Goal: Information Seeking & Learning: Learn about a topic

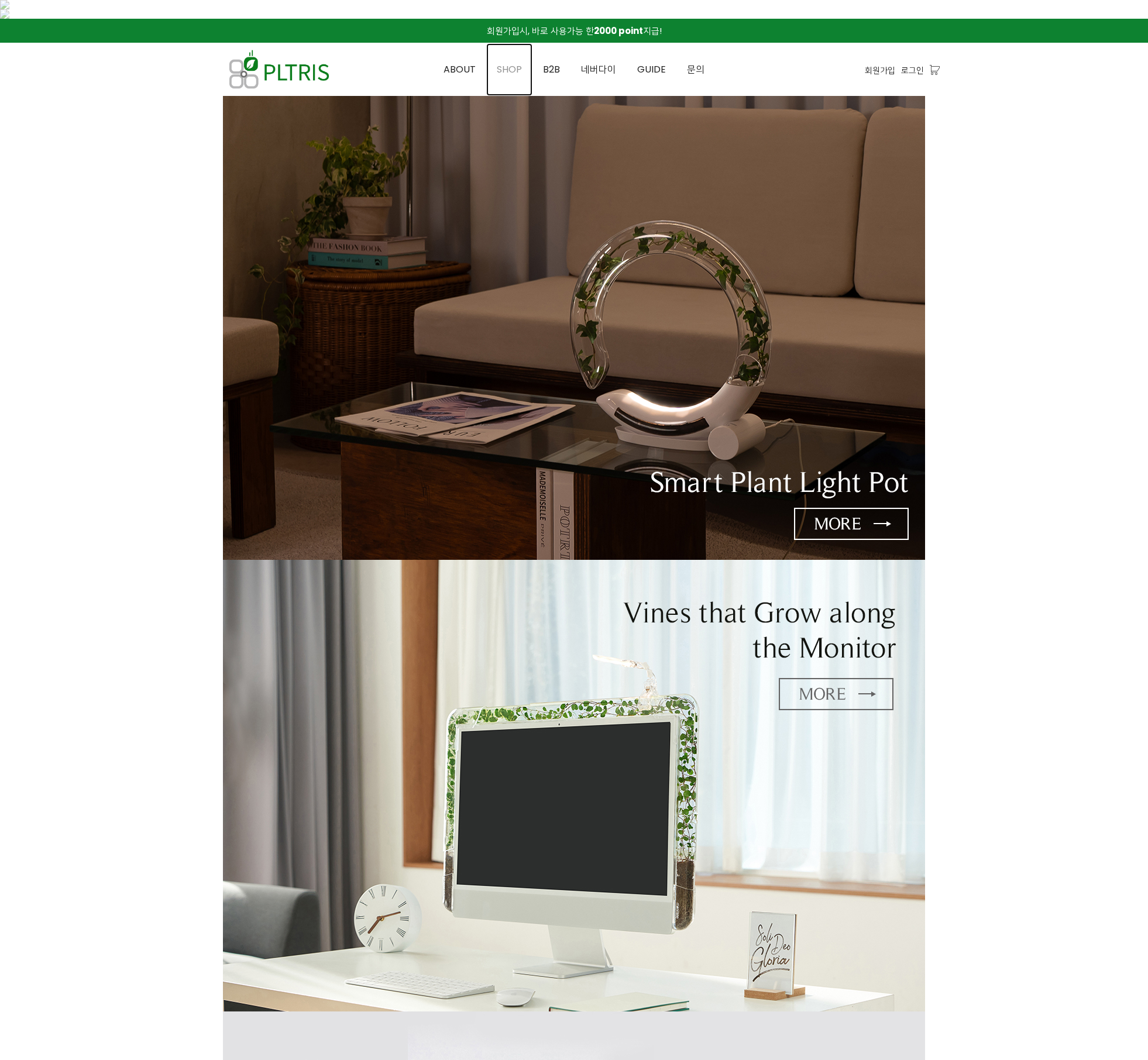
click at [506, 62] on link "SHOP" at bounding box center [509, 69] width 46 height 52
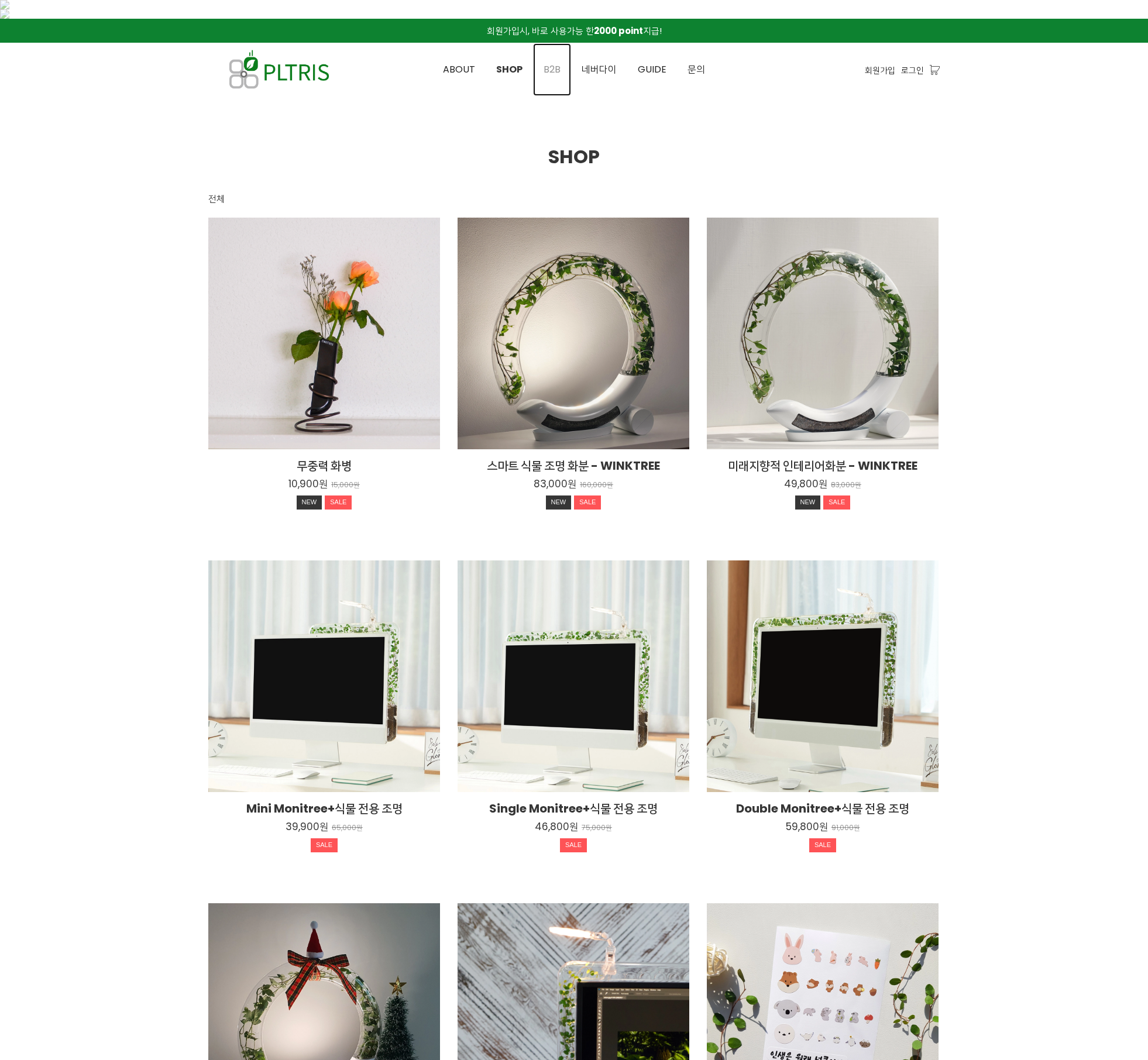
click at [557, 62] on span "B2B" at bounding box center [552, 68] width 17 height 13
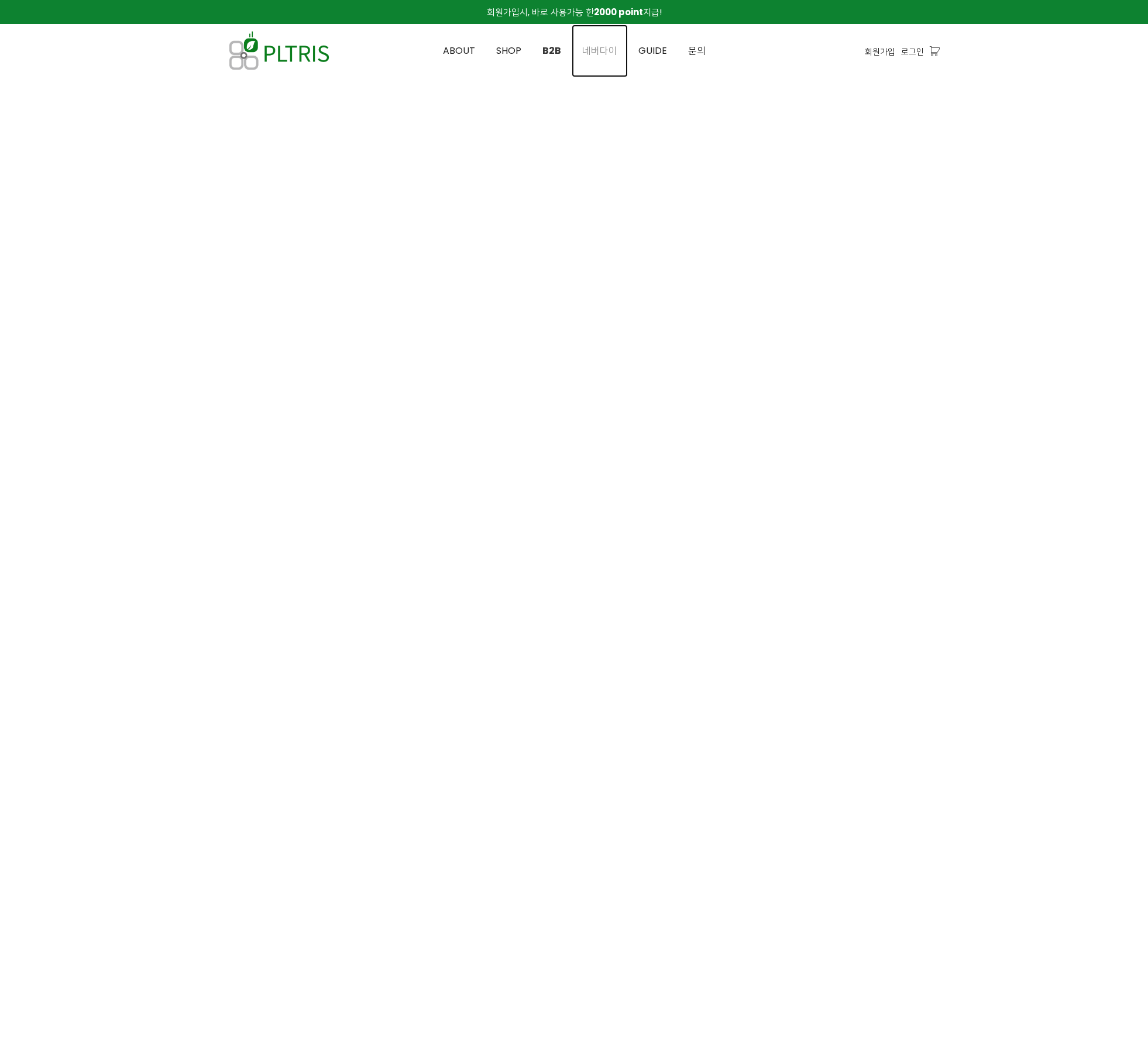
click at [602, 52] on span "네버다이" at bounding box center [600, 50] width 35 height 13
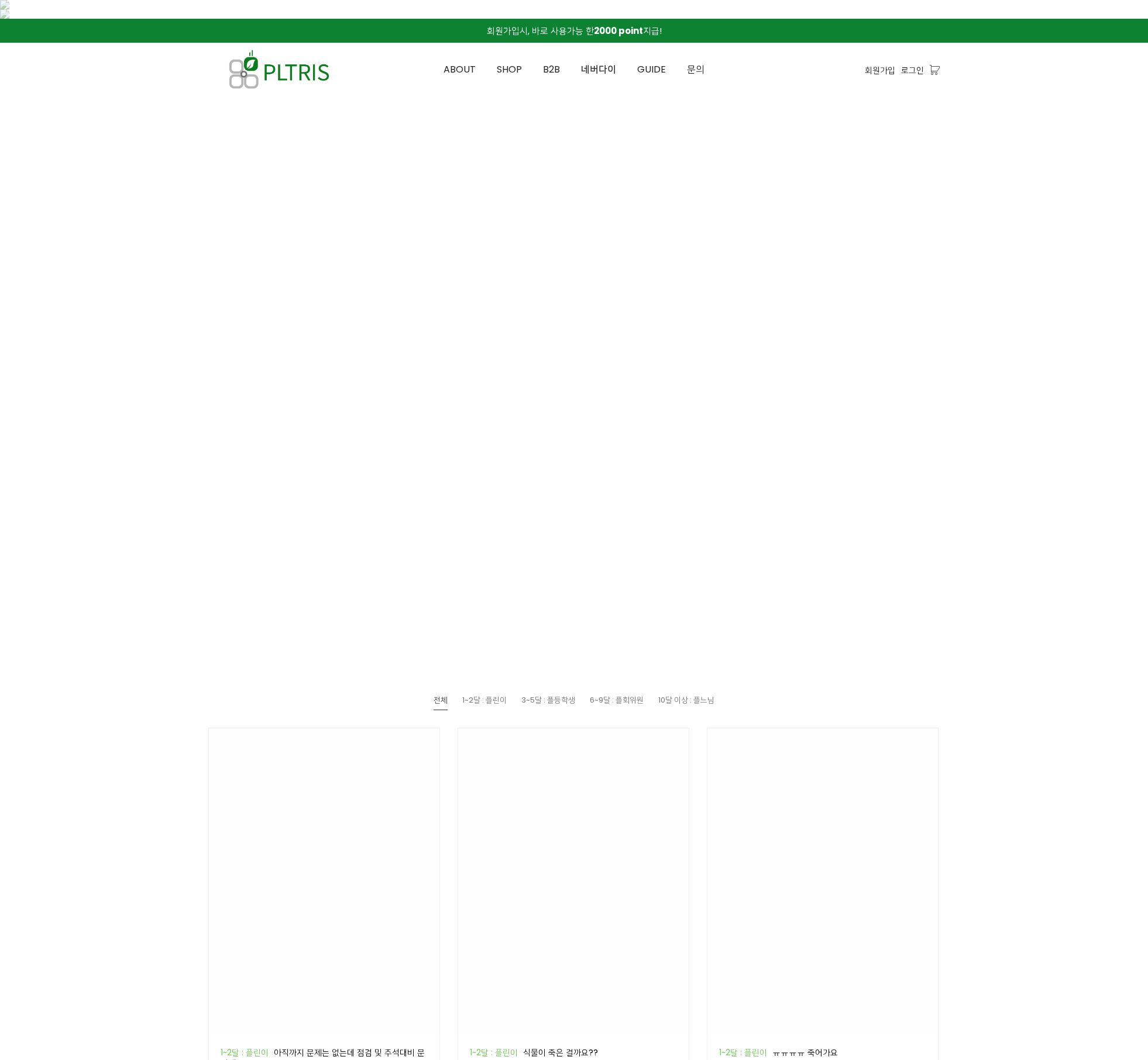
click at [367, 728] on img at bounding box center [325, 882] width 231 height 307
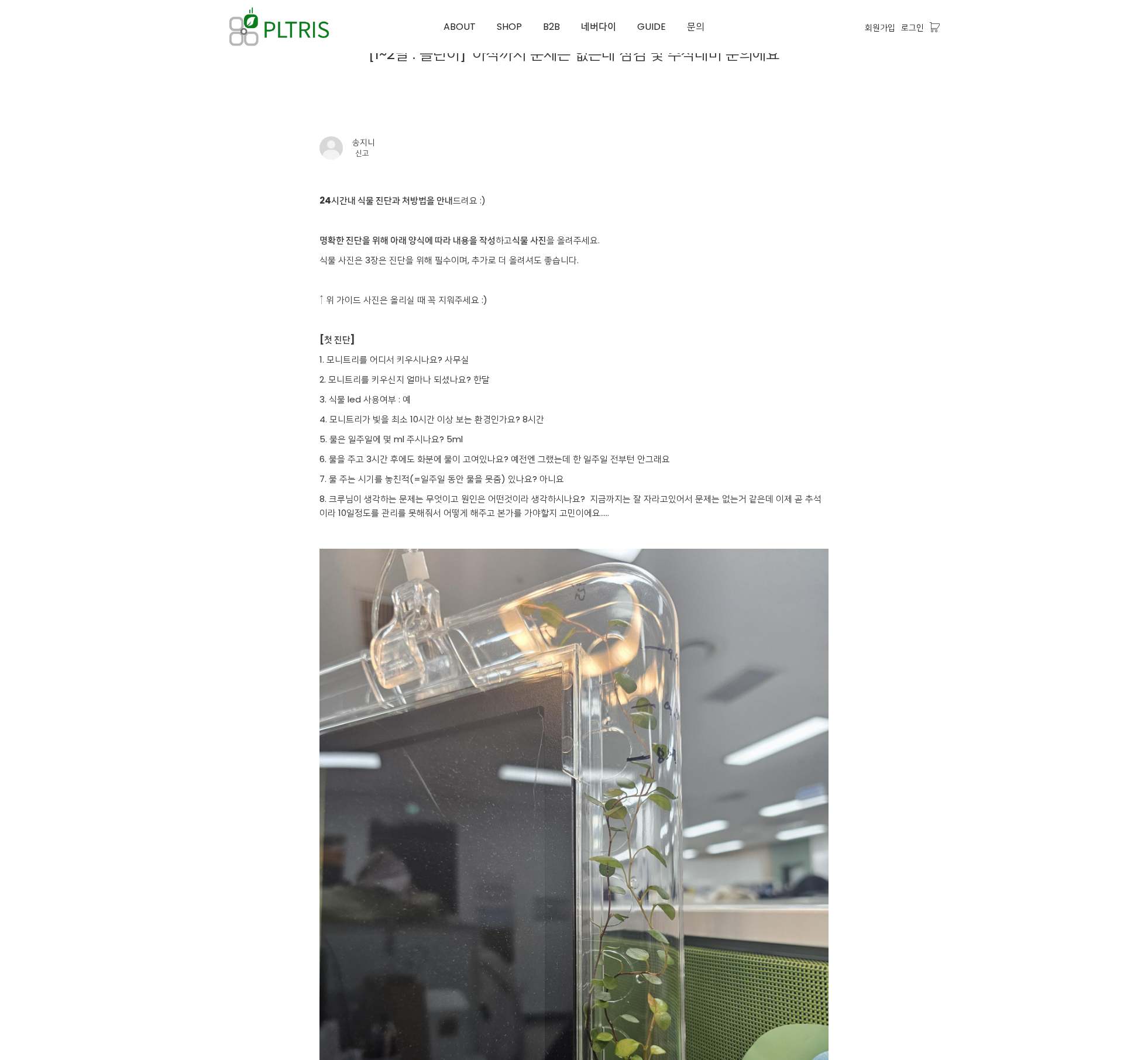
scroll to position [142, 0]
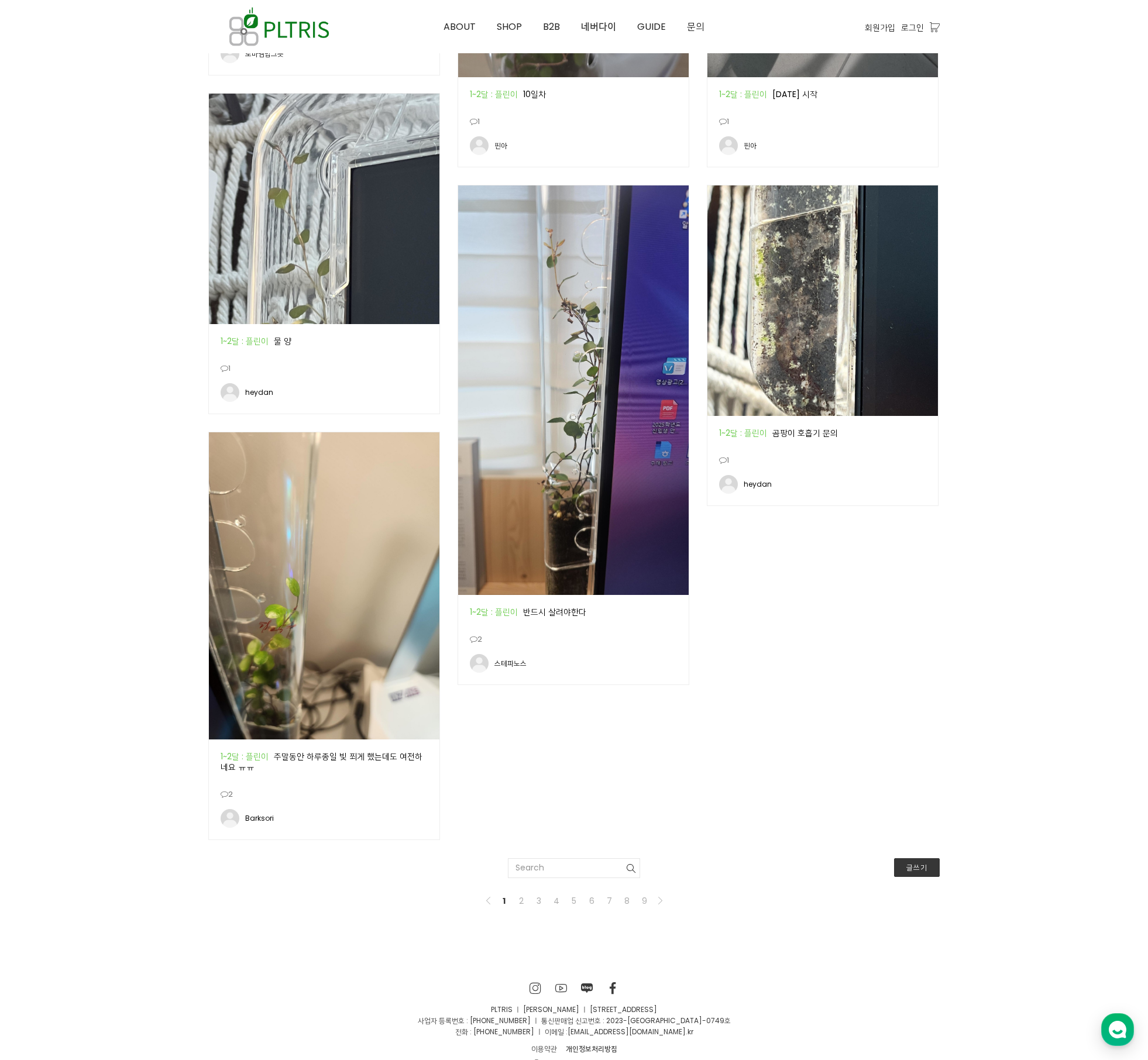
click at [592, 565] on img at bounding box center [574, 390] width 231 height 409
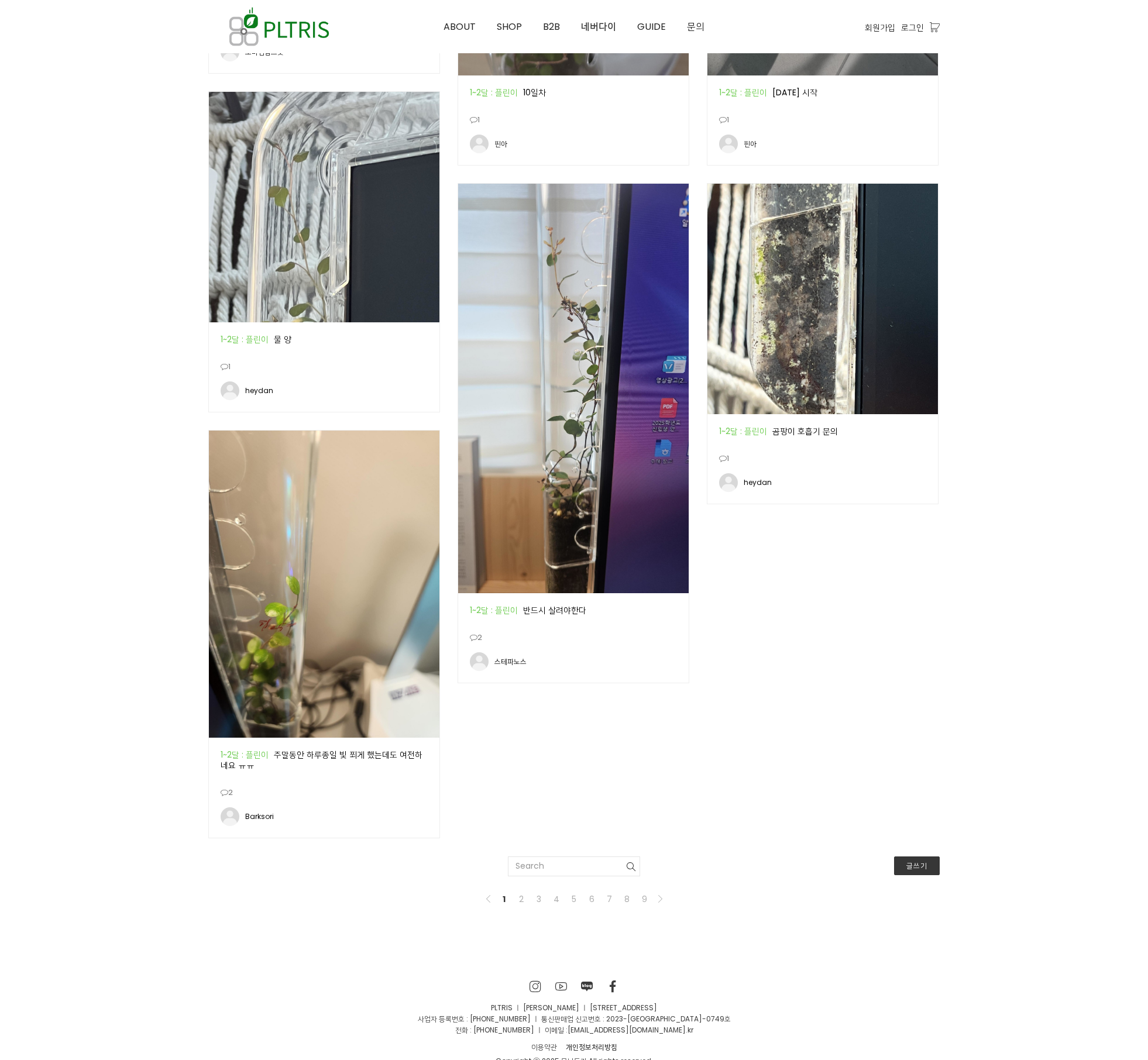
scroll to position [1471, 0]
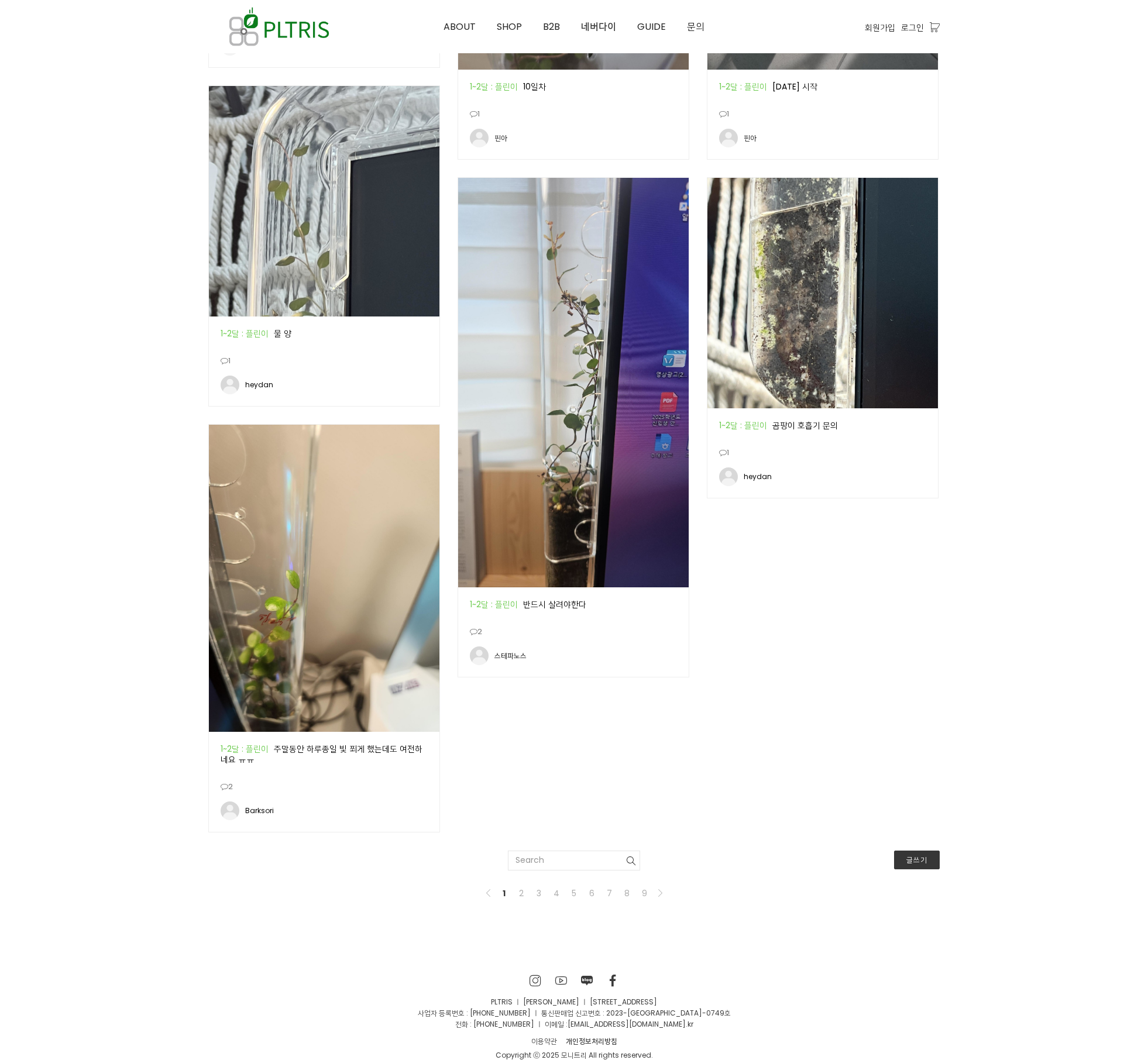
click at [352, 747] on div "공지 1~2달 : 플린이 주말동안 하루종일 빛 쬐게 했는데도 여전하네요 ㅠㅠ" at bounding box center [325, 756] width 231 height 48
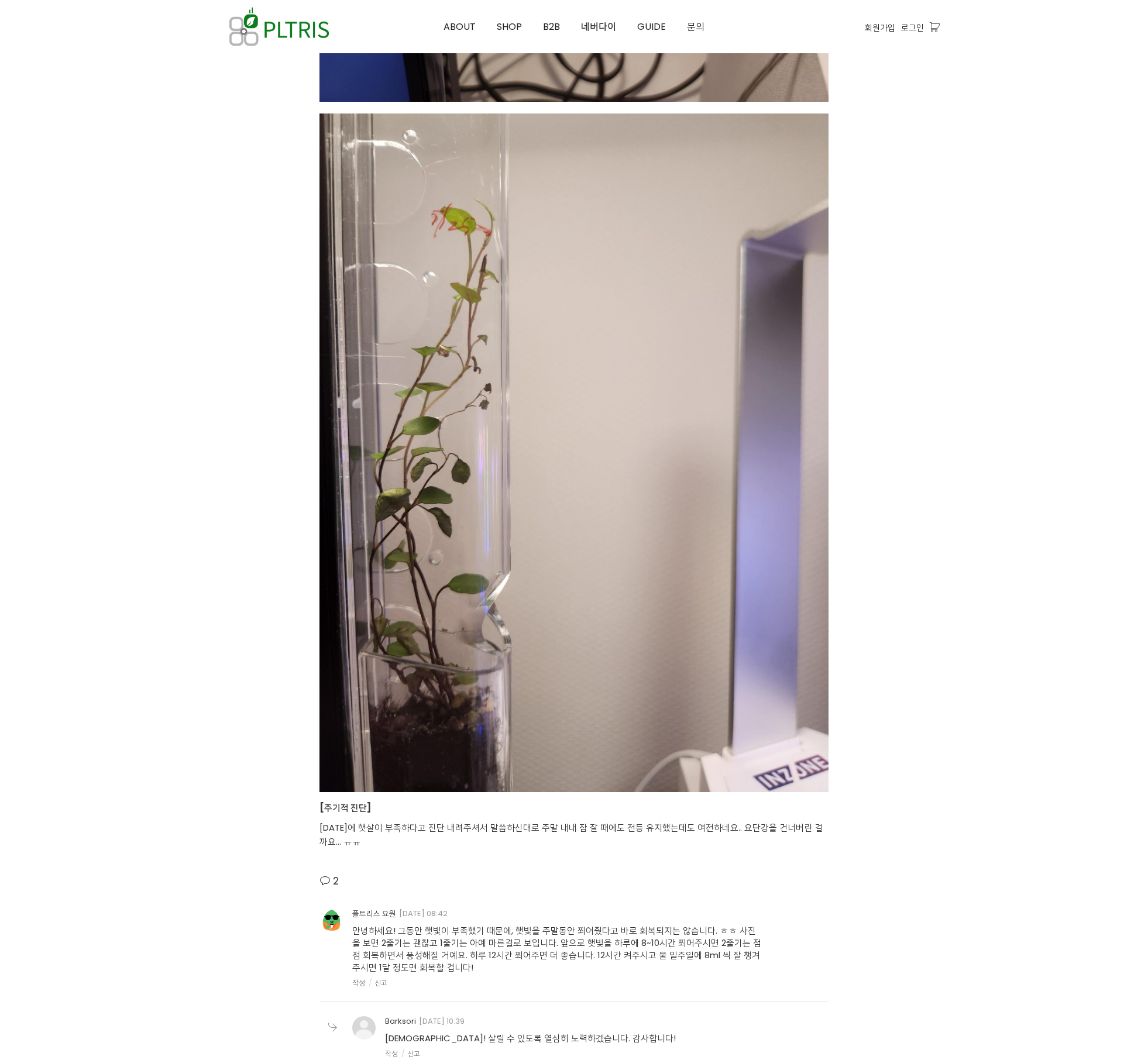
scroll to position [1755, 0]
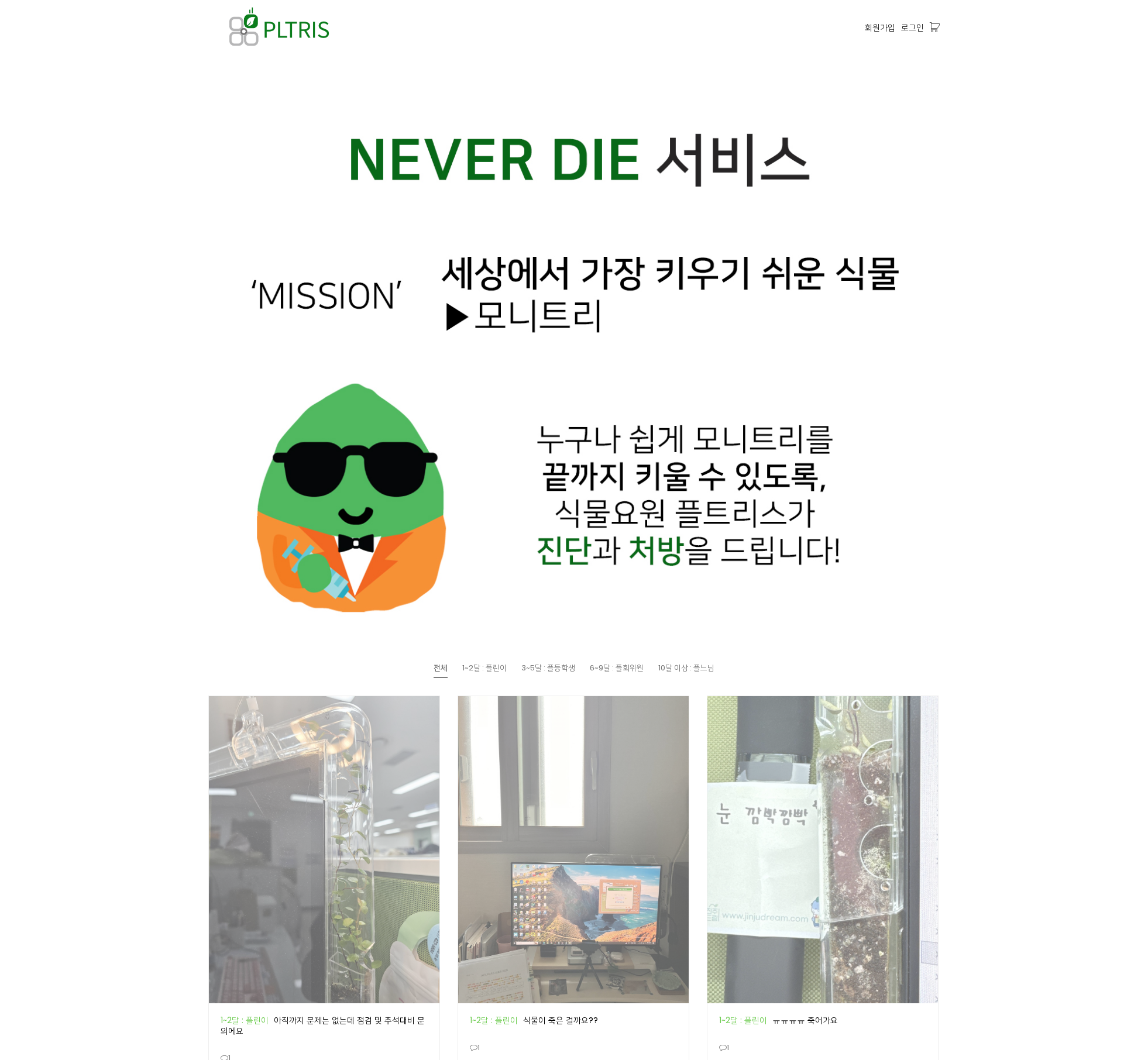
scroll to position [158, 0]
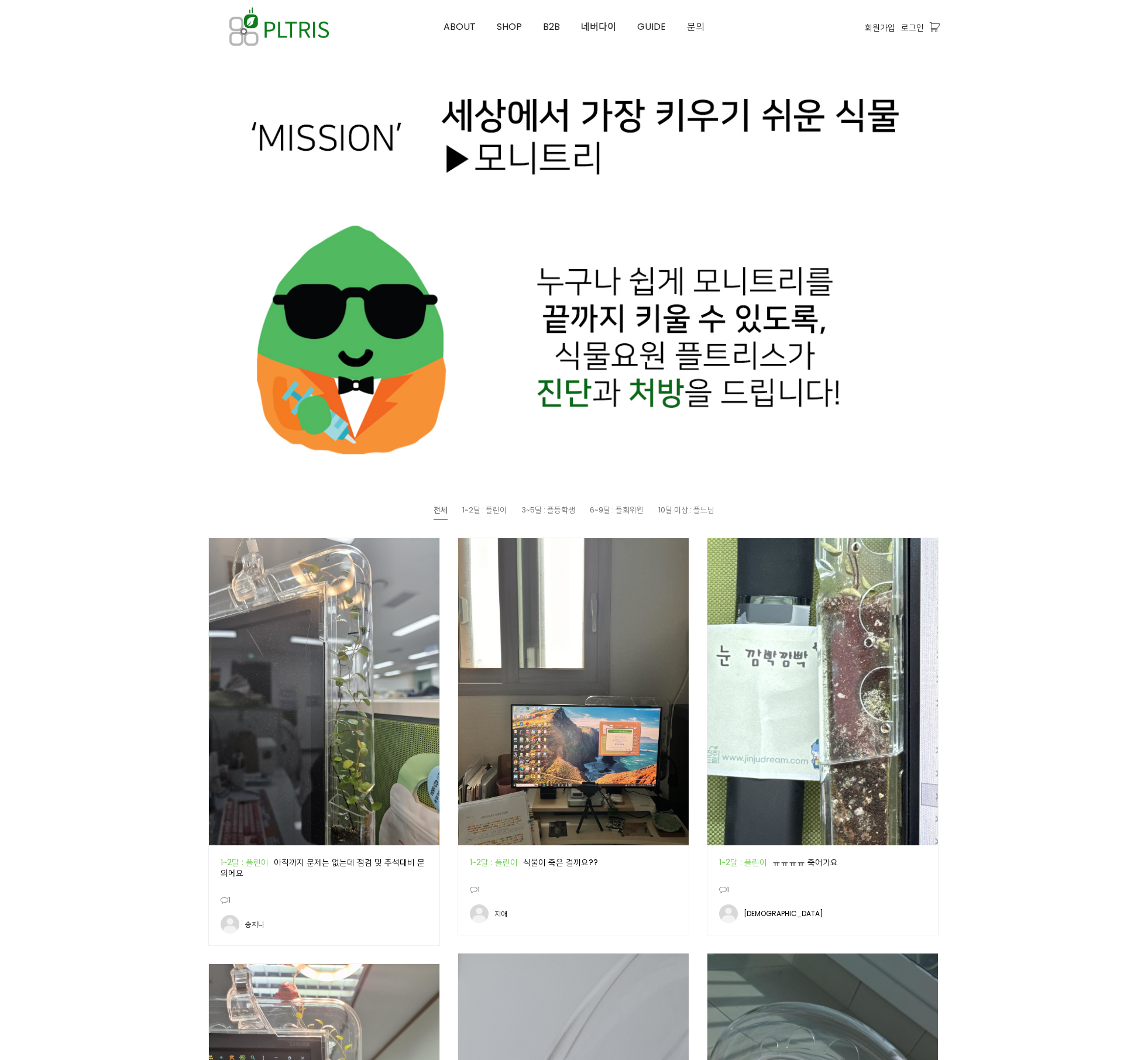
click at [365, 770] on img at bounding box center [325, 692] width 231 height 307
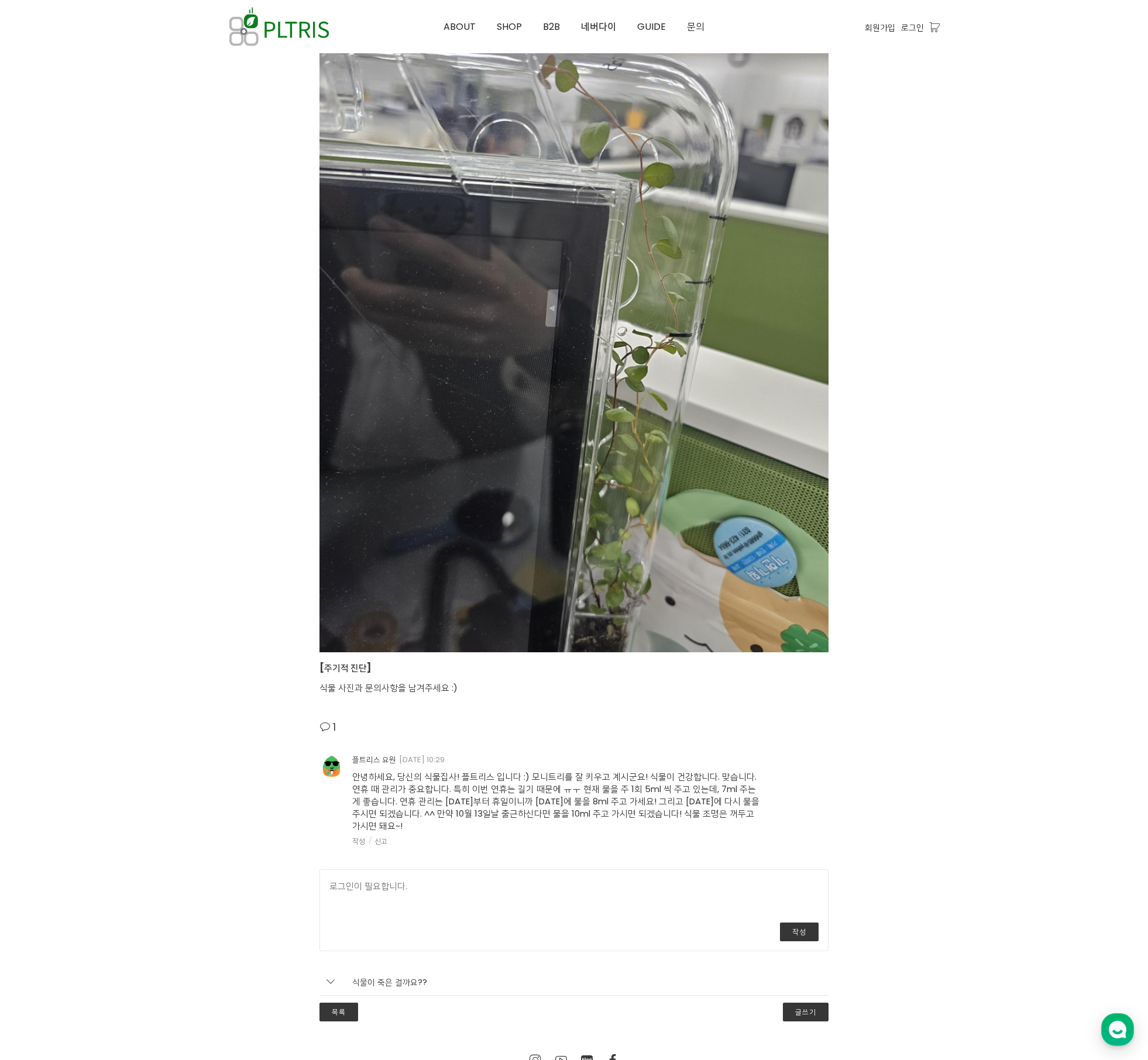
scroll to position [1483, 0]
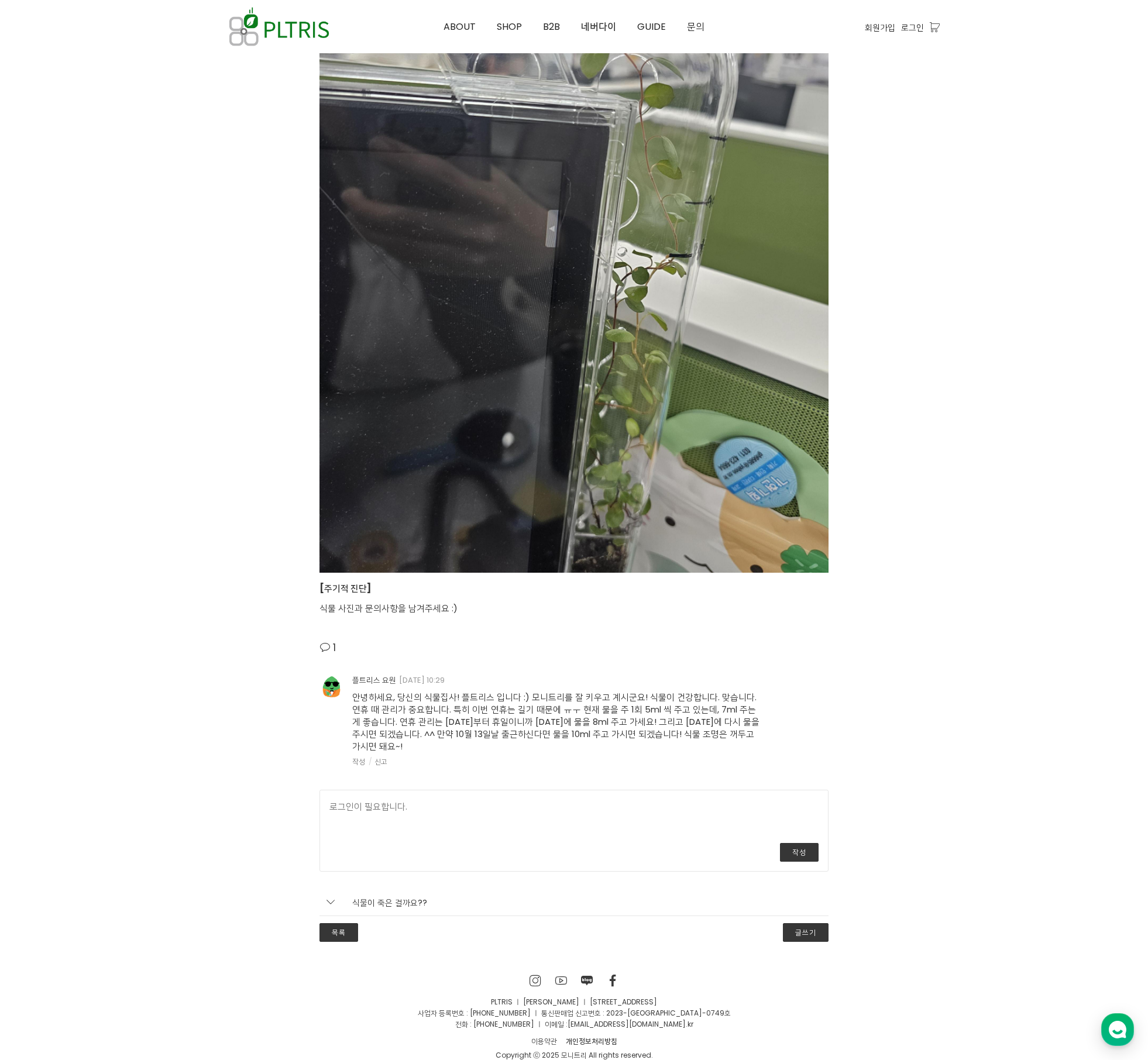
drag, startPoint x: 462, startPoint y: 720, endPoint x: 759, endPoint y: 726, distance: 297.1
click at [746, 725] on div "안녕하세요, 당신의 식물집사! 플트리스 입니다 :) 모니트리를 잘 키우고 계시군요! 식물이 건강합니다. 맞습니다. 연휴 때 관리가 중요합니다.…" at bounding box center [557, 726] width 409 height 81
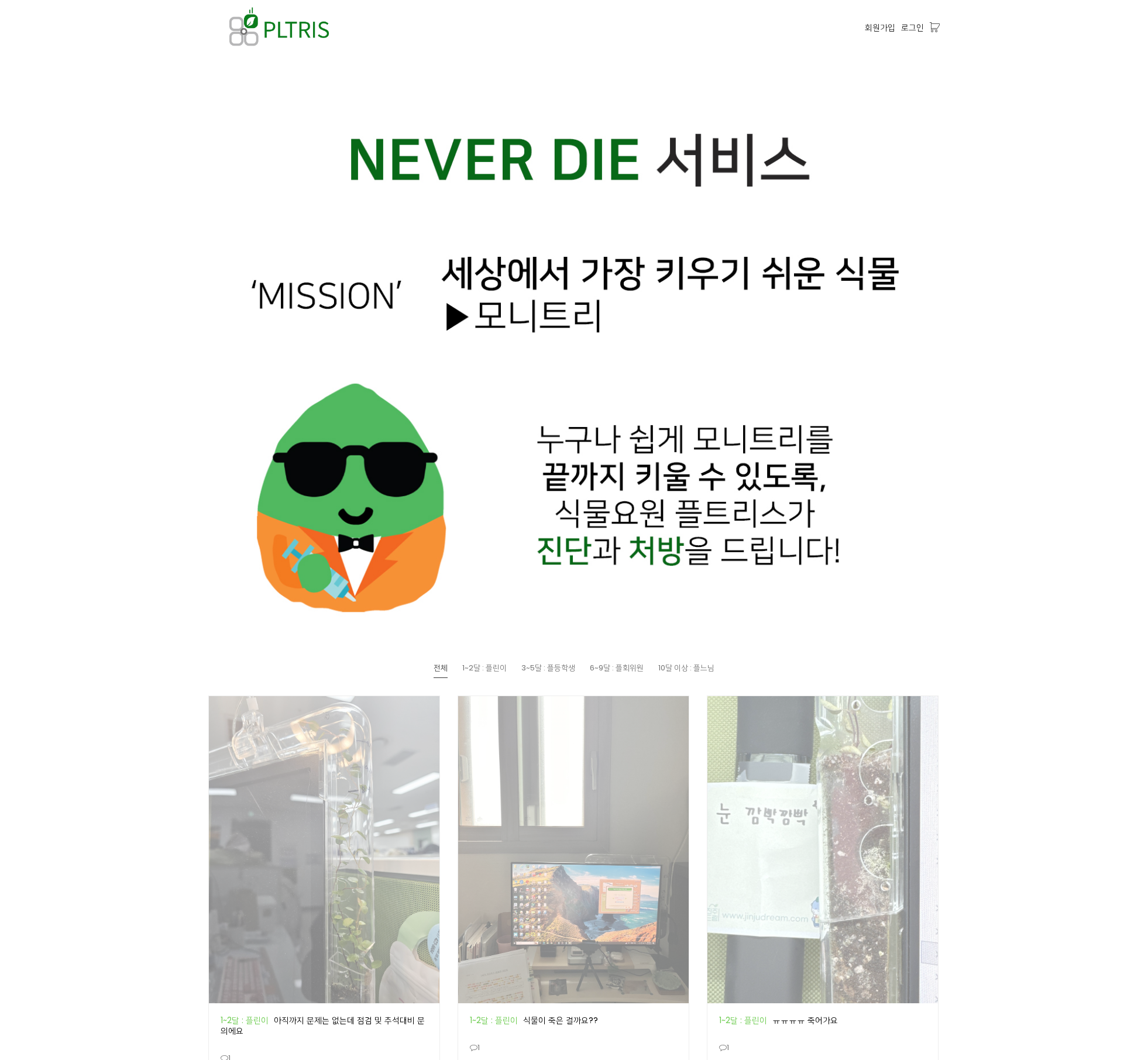
scroll to position [158, 0]
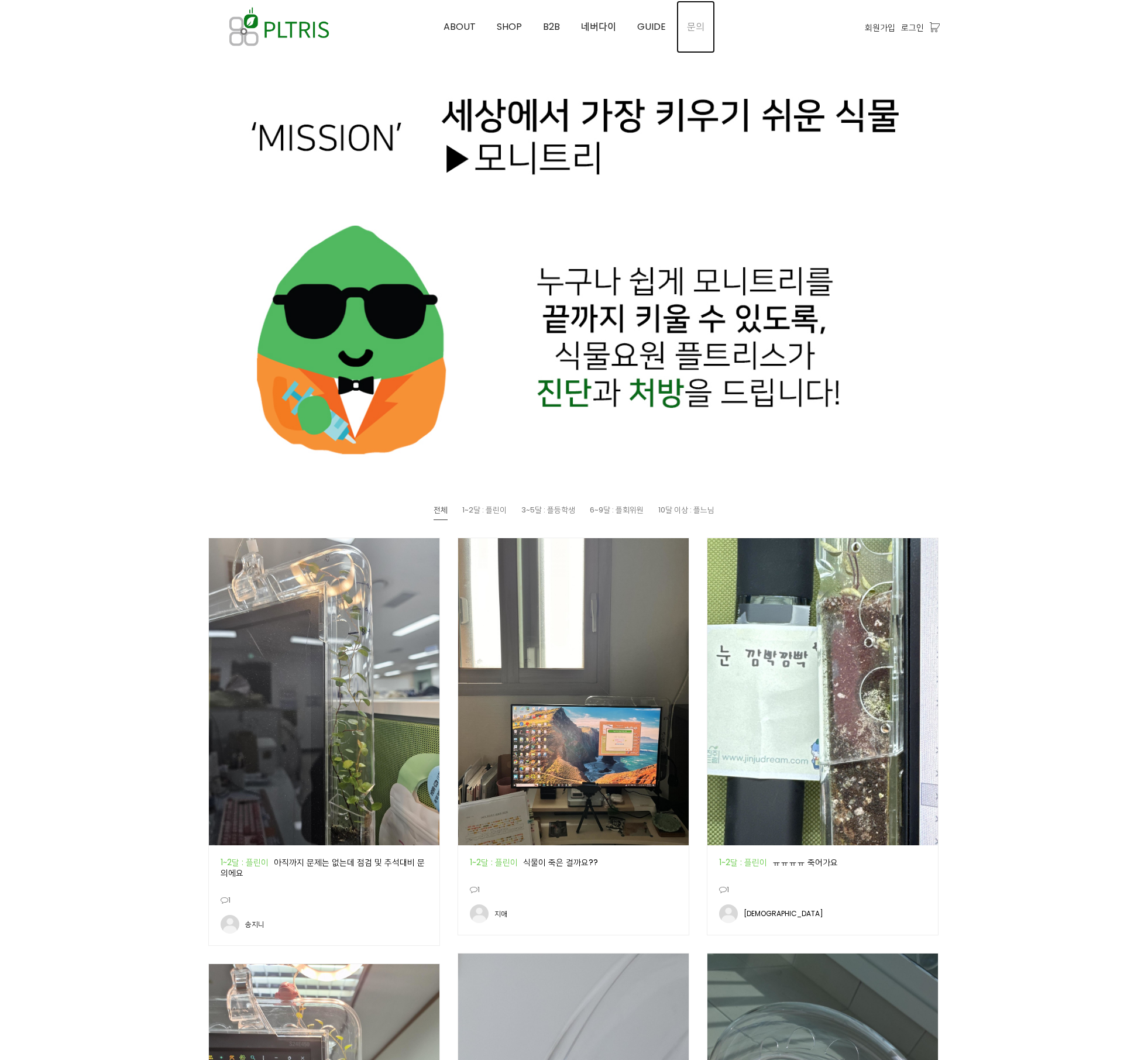
click at [703, 21] on link "문의" at bounding box center [696, 27] width 38 height 52
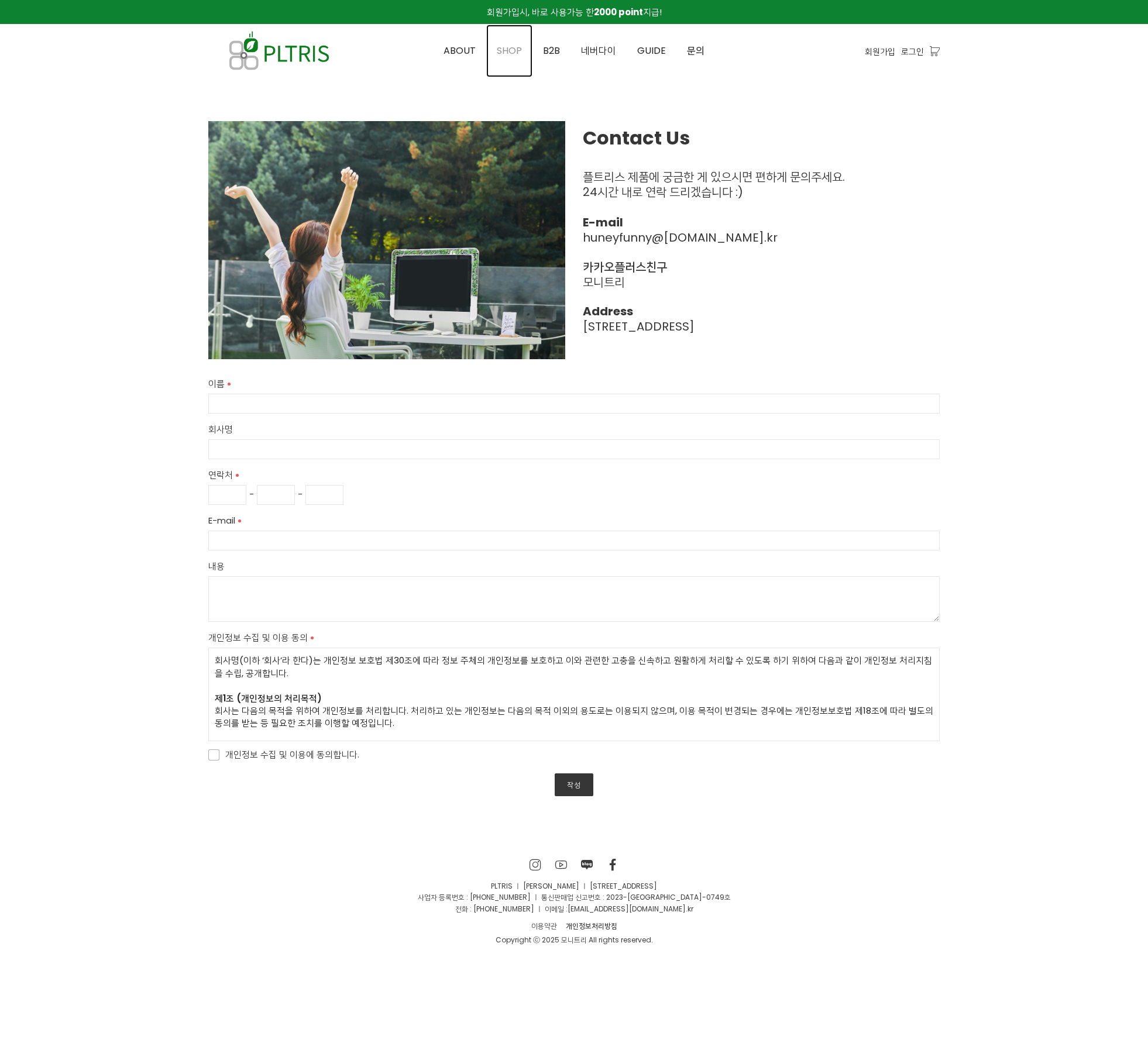
click at [505, 45] on span "SHOP" at bounding box center [509, 50] width 25 height 13
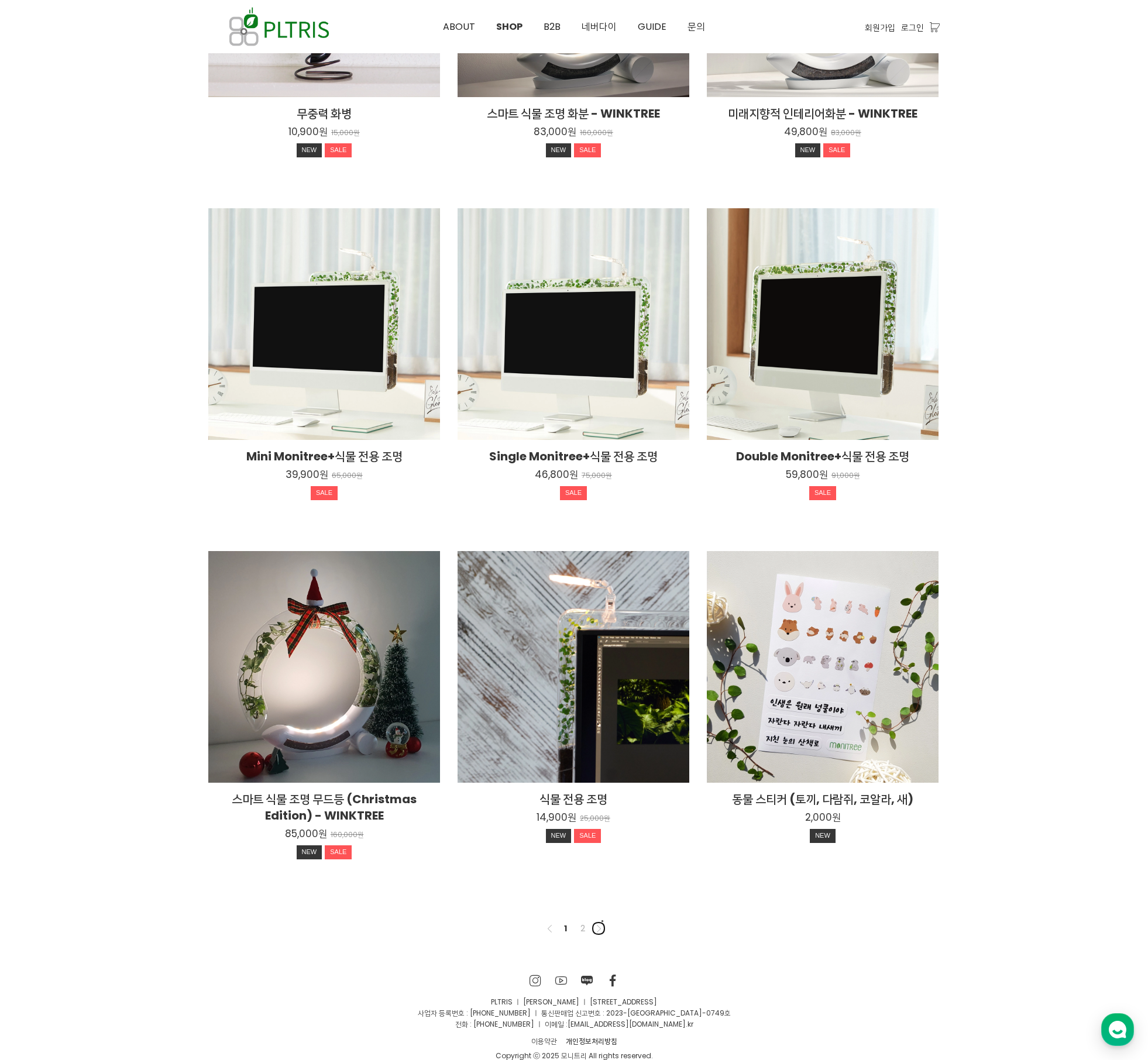
click at [596, 925] on icon at bounding box center [599, 929] width 8 height 8
click at [586, 922] on link "2" at bounding box center [582, 928] width 14 height 14
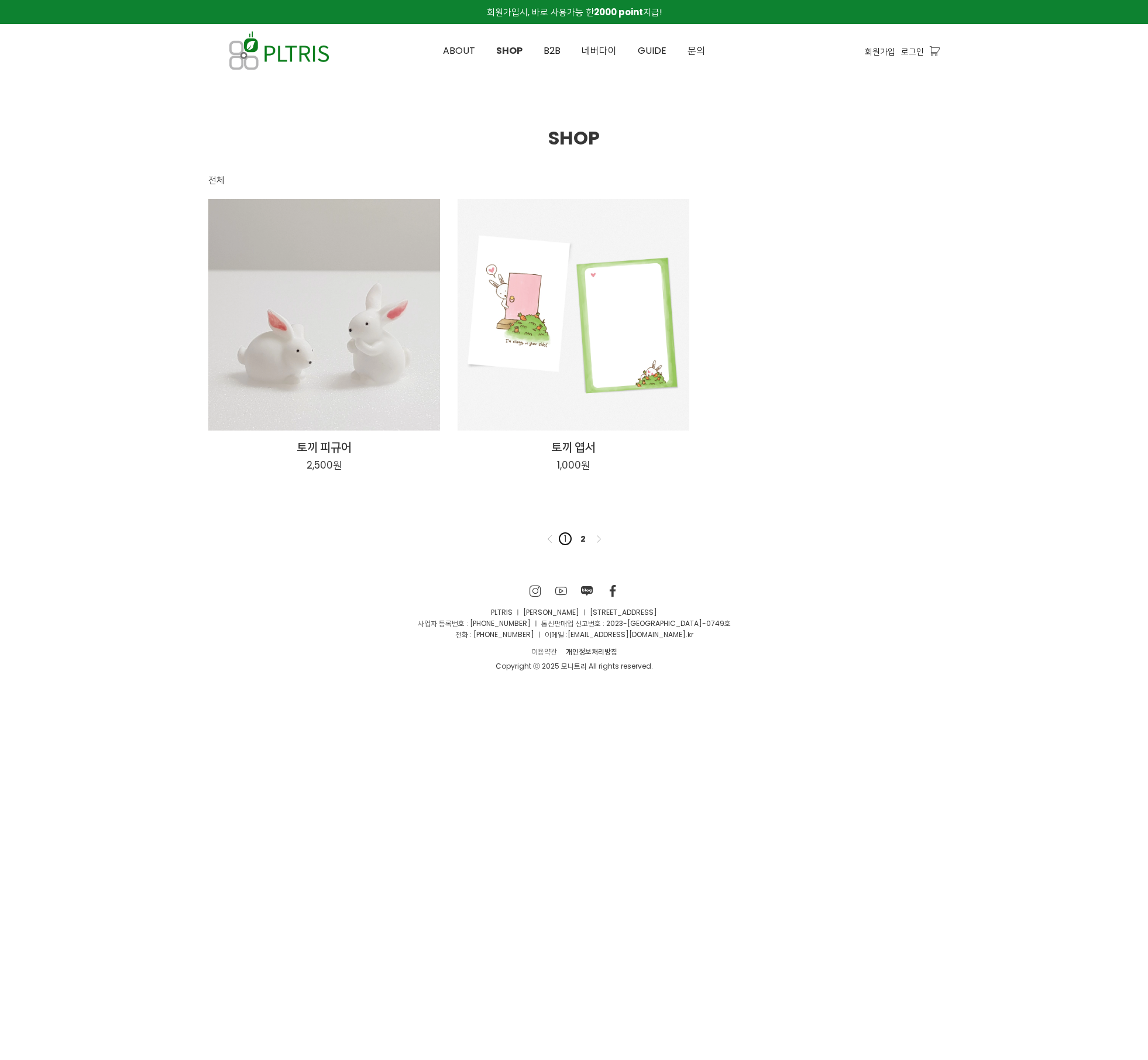
click at [565, 544] on link "1" at bounding box center [566, 538] width 14 height 14
